Goal: Find specific page/section: Find specific page/section

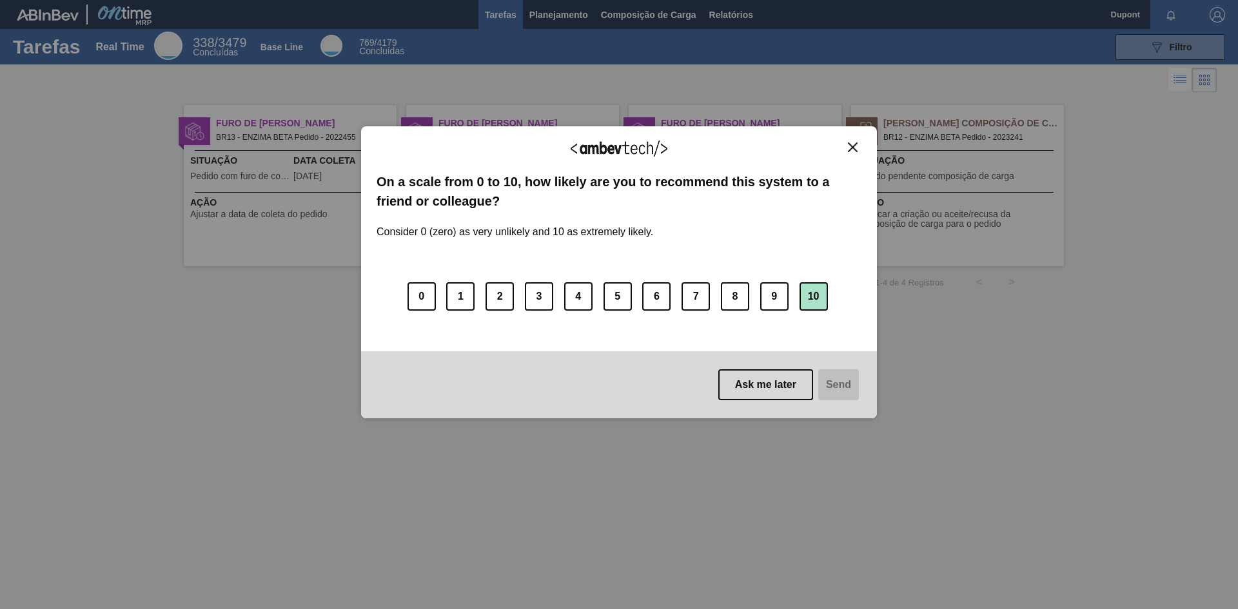
click at [814, 293] on button "10" at bounding box center [814, 296] width 28 height 28
click at [840, 391] on button "Send" at bounding box center [837, 384] width 43 height 31
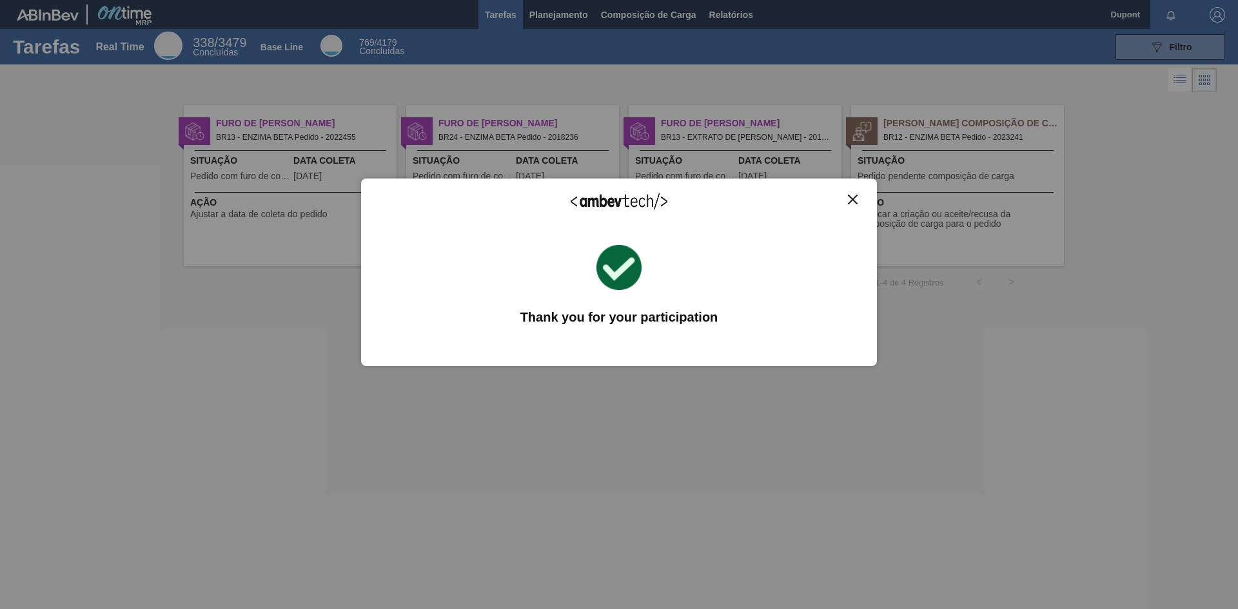
click at [855, 200] on img "Close" at bounding box center [853, 200] width 10 height 10
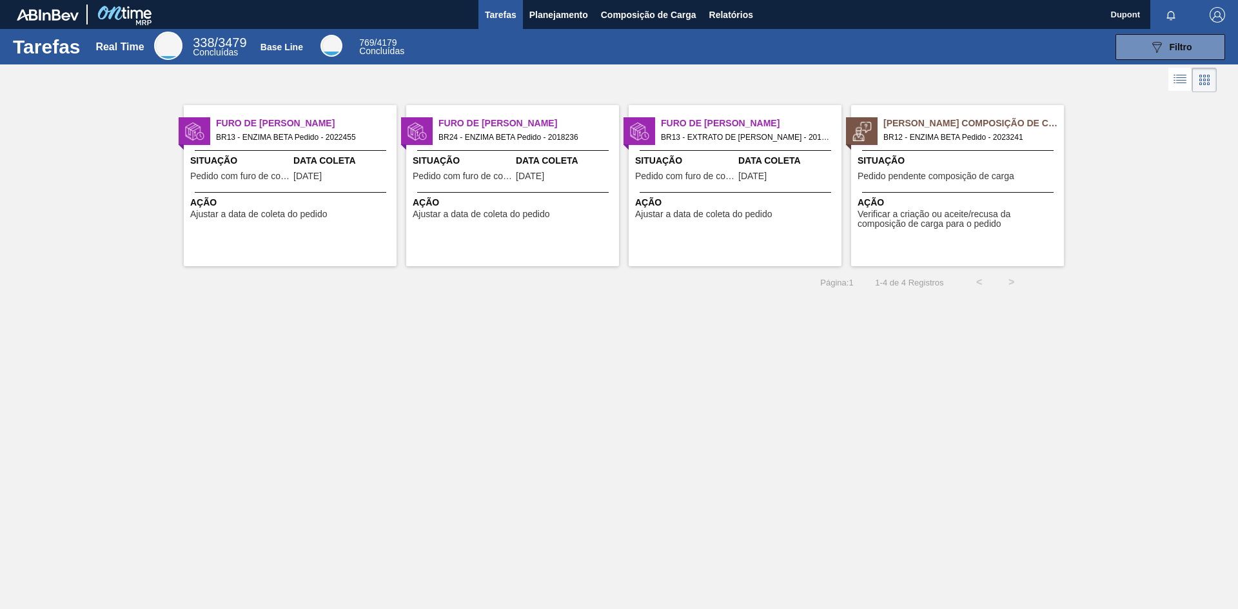
click at [956, 193] on div "Ação Verificar a criação ou aceite/recusa da composição de carga para o pedido" at bounding box center [957, 210] width 213 height 37
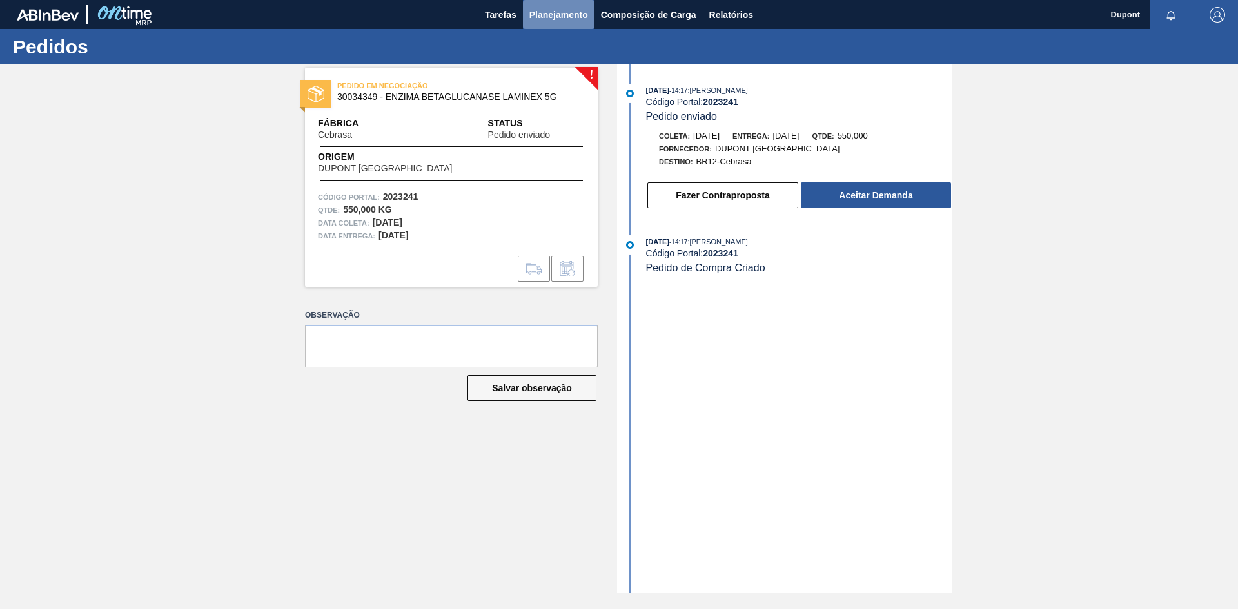
click at [556, 15] on span "Planejamento" at bounding box center [558, 14] width 59 height 15
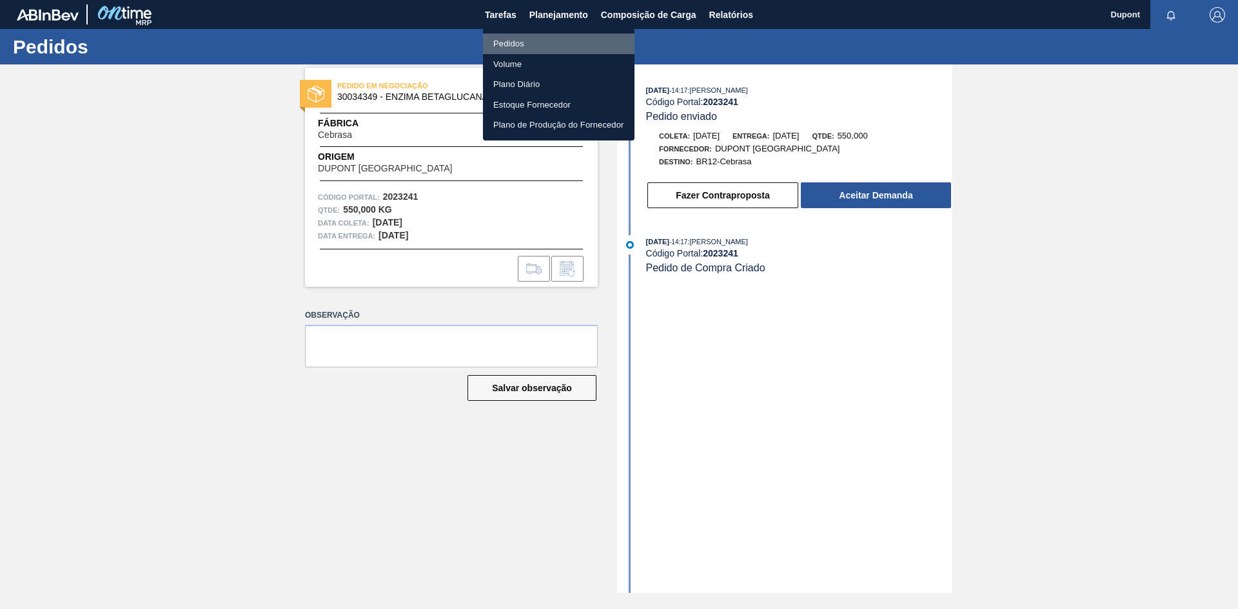
click at [522, 44] on li "Pedidos" at bounding box center [559, 44] width 152 height 21
